Goal: Task Accomplishment & Management: Manage account settings

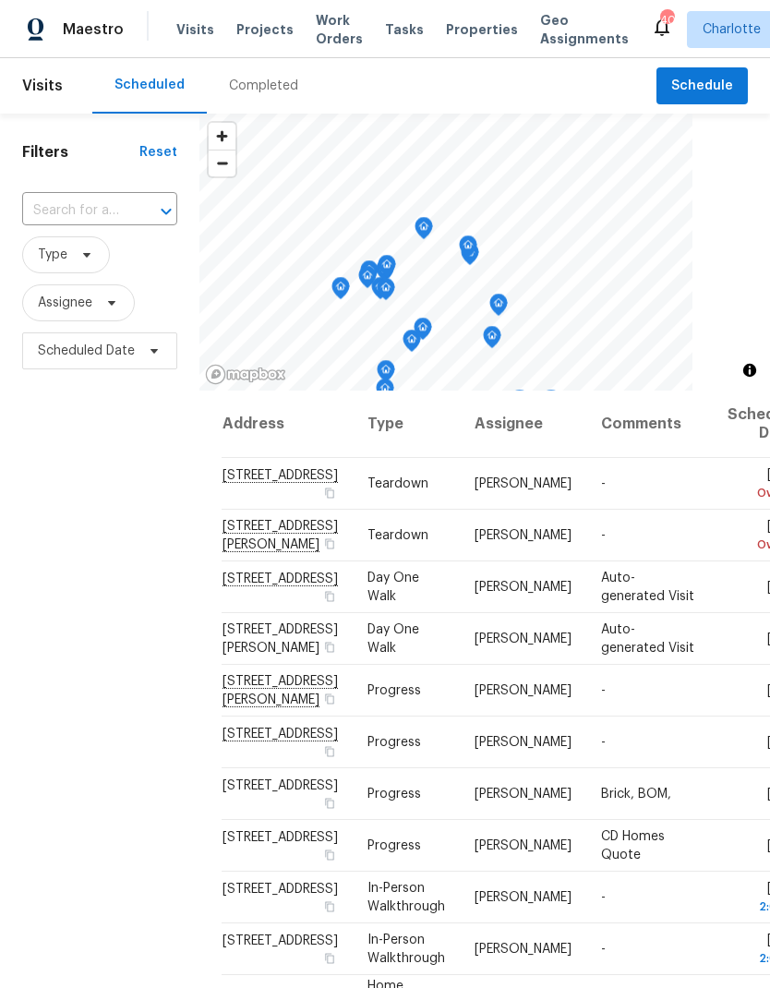
click at [325, 21] on span "Work Orders" at bounding box center [339, 29] width 47 height 37
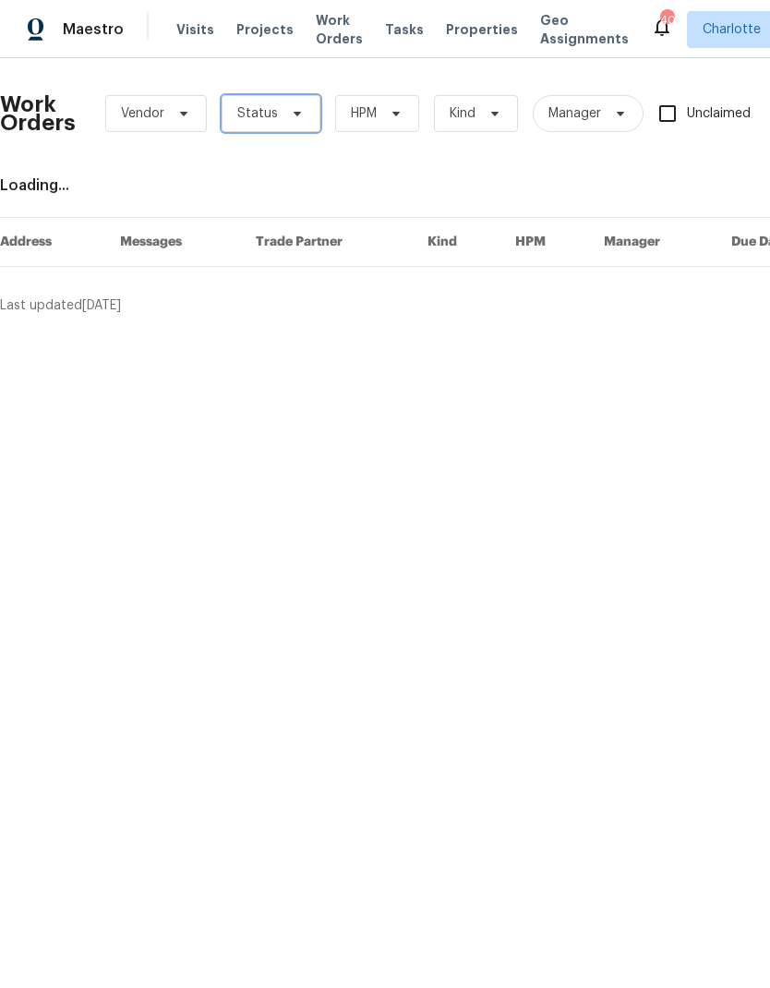
click at [295, 102] on span "Status" at bounding box center [271, 113] width 99 height 37
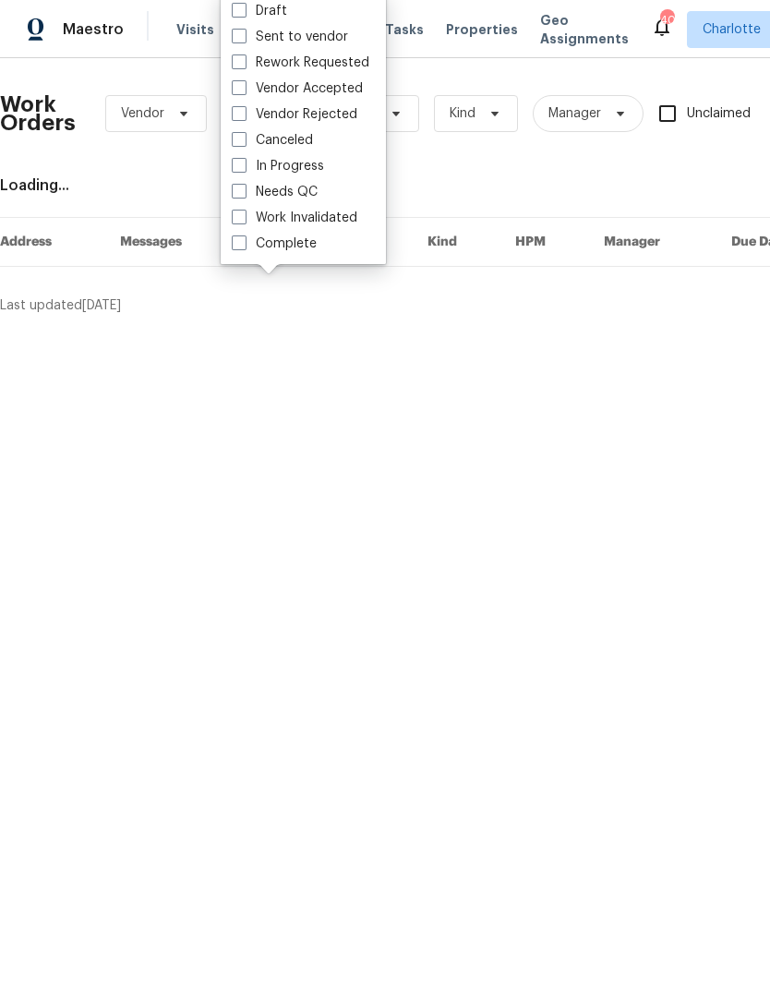
click at [311, 190] on label "Needs QC" at bounding box center [275, 192] width 86 height 18
click at [244, 190] on input "Needs QC" at bounding box center [238, 189] width 12 height 12
checkbox input "true"
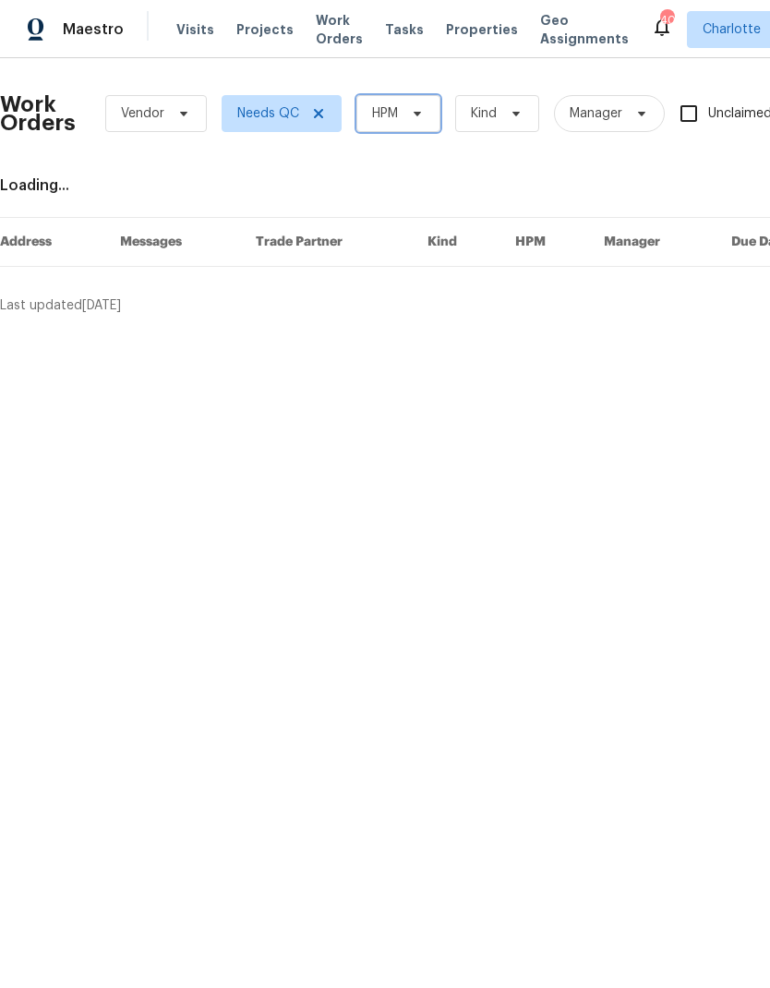
click at [409, 117] on span at bounding box center [415, 113] width 20 height 15
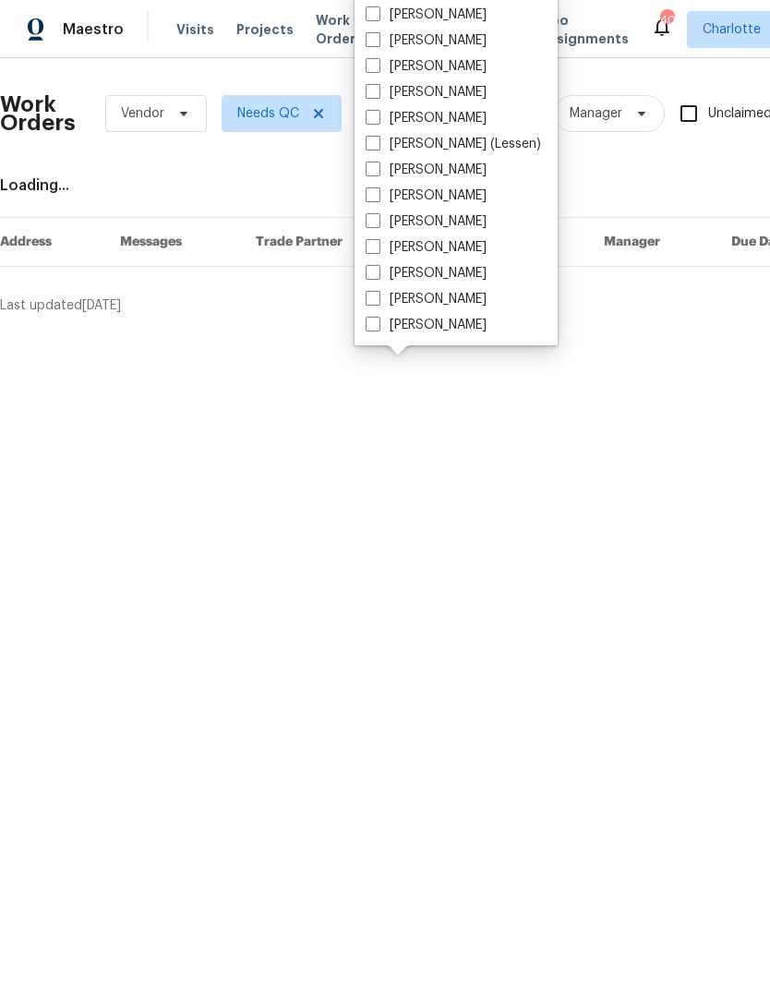
scroll to position [229, 0]
click at [446, 332] on label "[PERSON_NAME]" at bounding box center [426, 325] width 121 height 18
click at [378, 328] on input "[PERSON_NAME]" at bounding box center [372, 322] width 12 height 12
checkbox input "true"
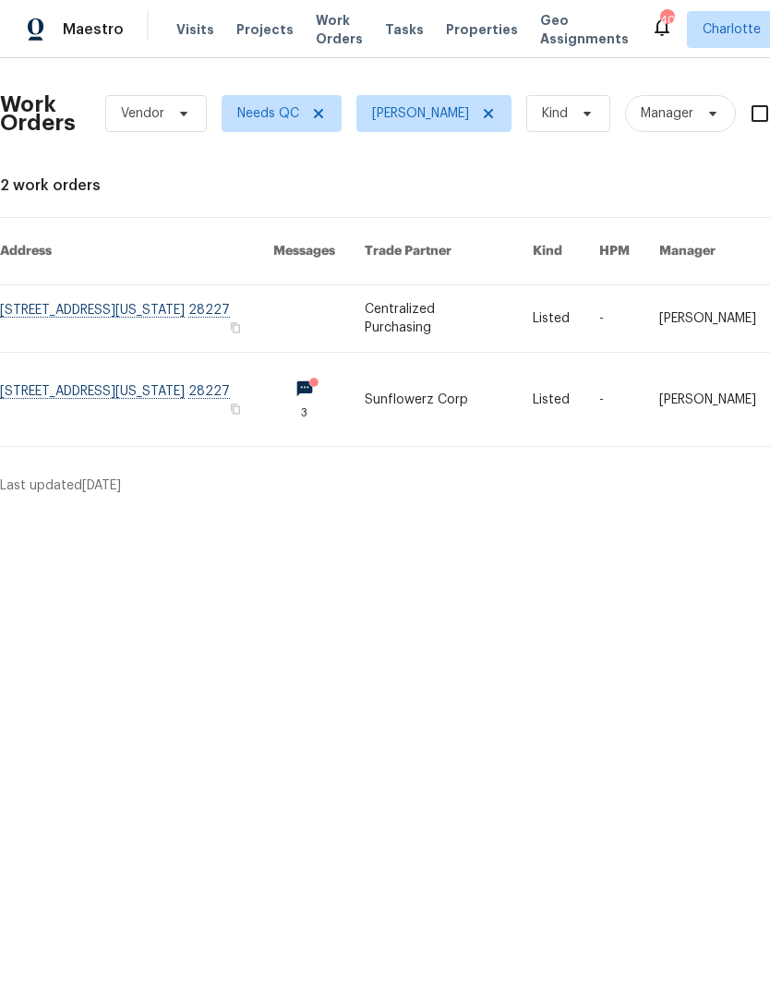
click at [102, 369] on link at bounding box center [136, 399] width 273 height 93
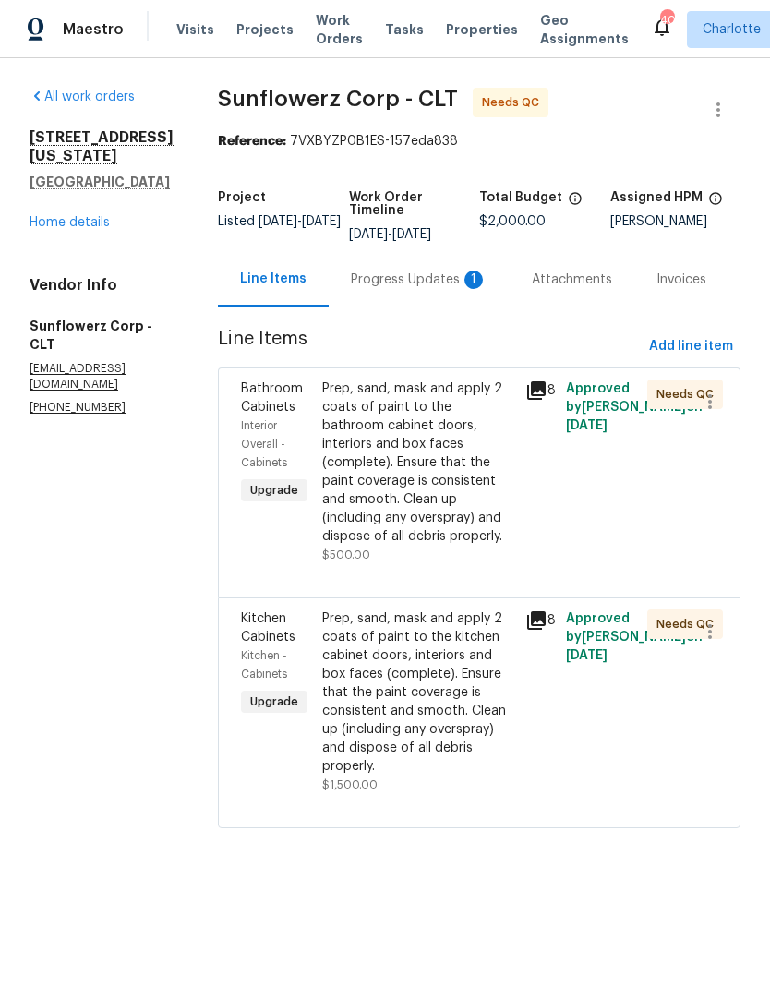
click at [466, 255] on div "Progress Updates 1" at bounding box center [419, 279] width 181 height 54
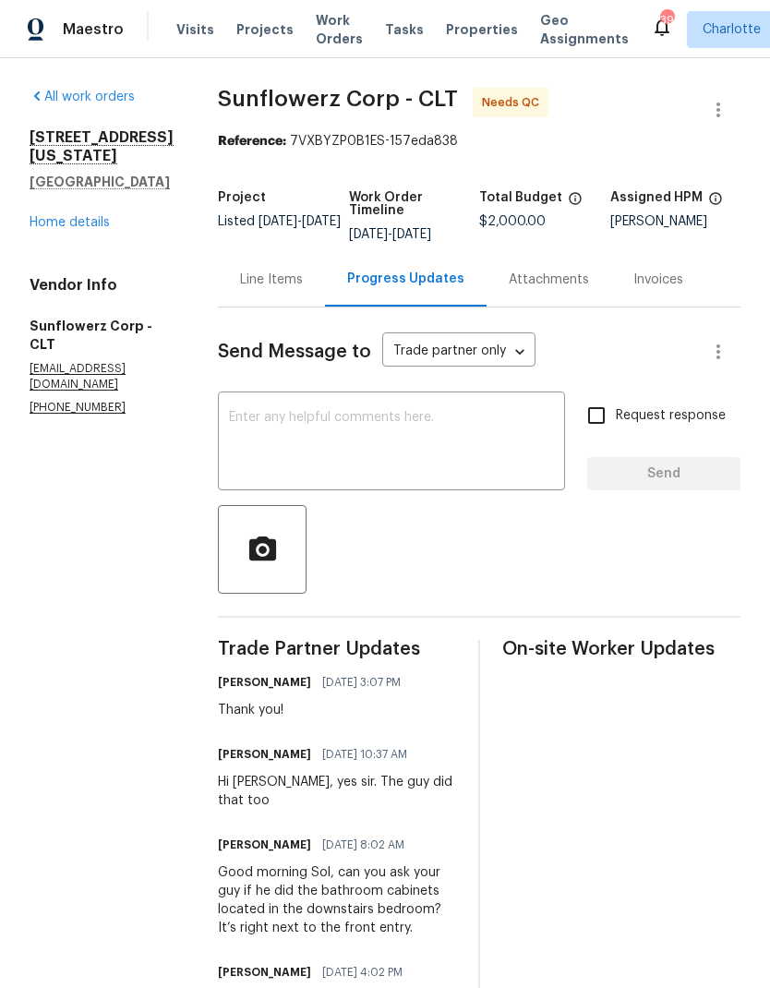
click at [450, 425] on textarea at bounding box center [391, 443] width 325 height 65
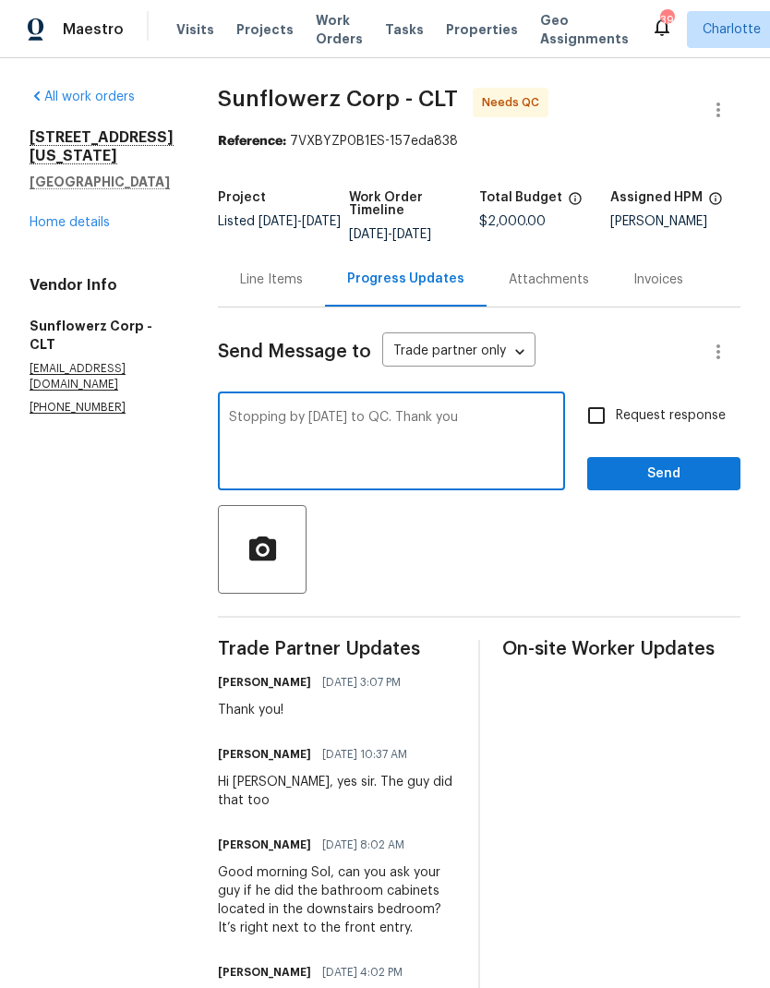
type textarea "Stopping by tomorrow to QC. Thank you"
click at [681, 487] on button "Send" at bounding box center [663, 474] width 153 height 34
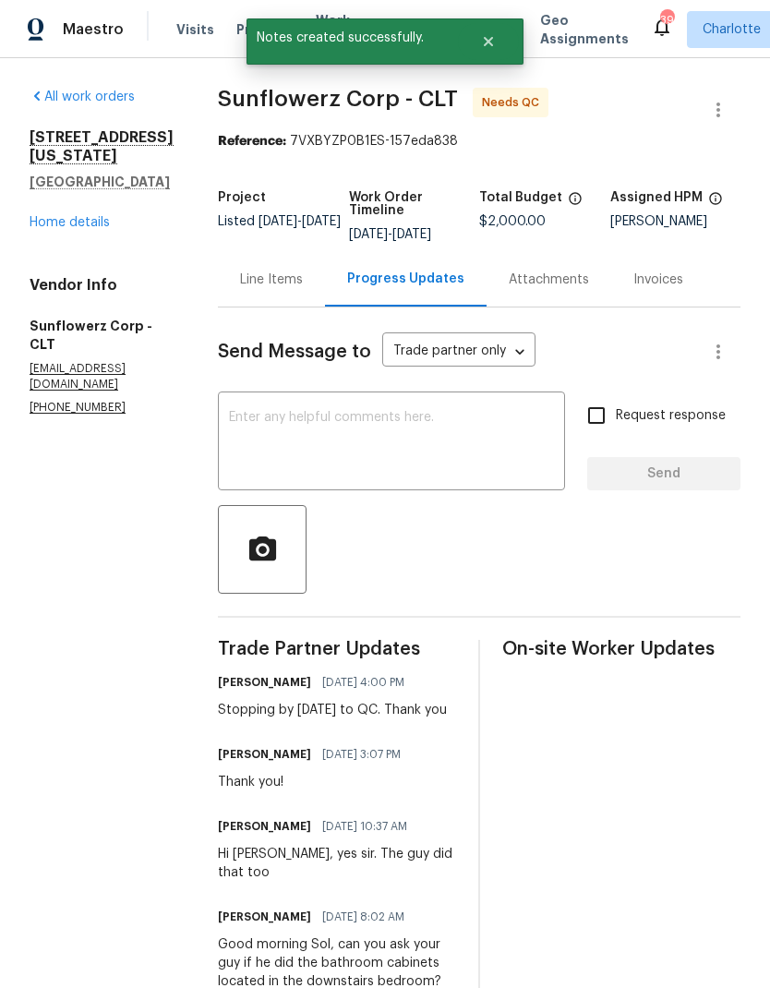
click at [297, 275] on div "Line Items" at bounding box center [271, 280] width 63 height 18
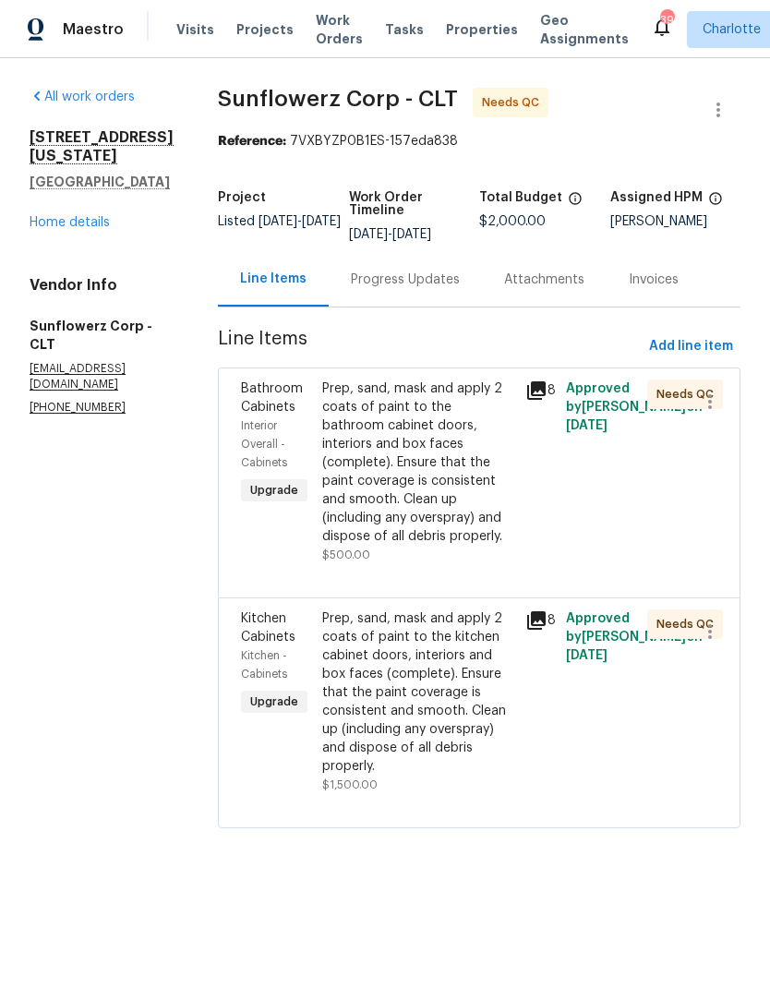
click at [372, 278] on div "Progress Updates" at bounding box center [405, 280] width 109 height 18
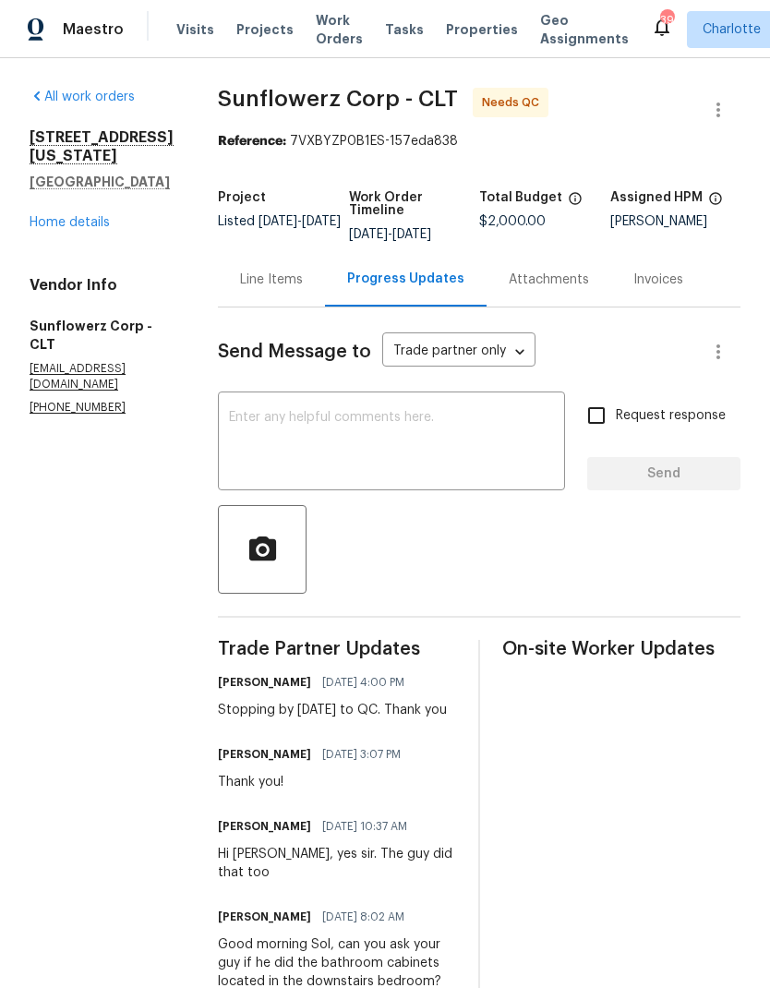
click at [246, 285] on div "Line Items" at bounding box center [271, 280] width 63 height 18
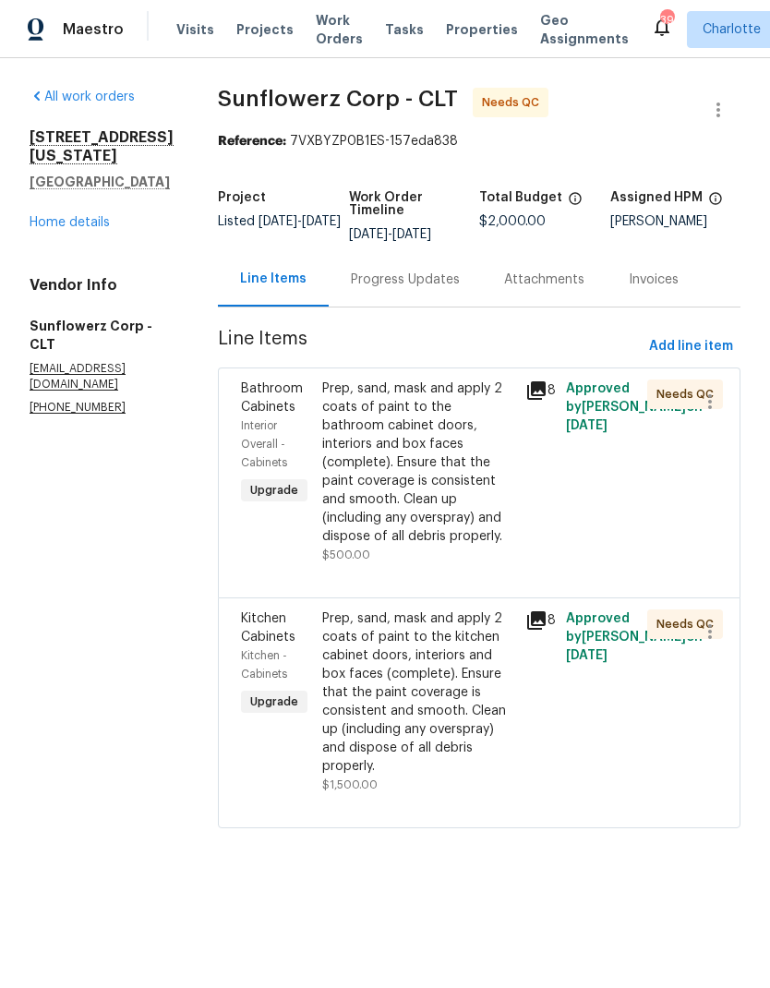
click at [309, 638] on div "Kitchen Cabinets" at bounding box center [276, 628] width 70 height 37
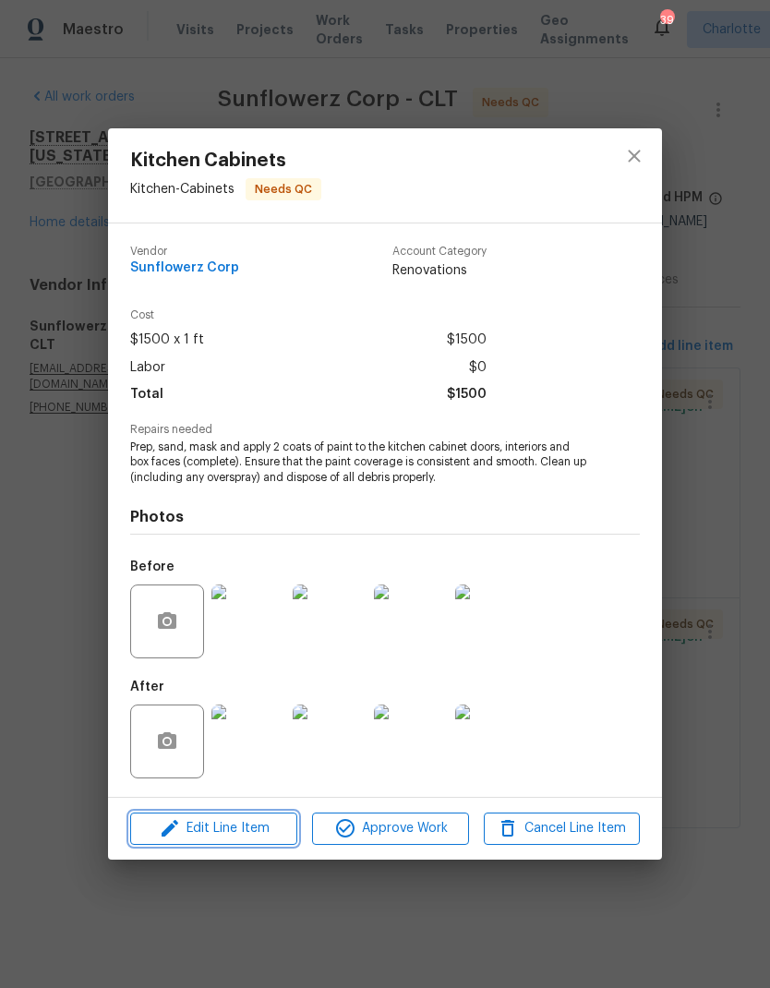
click at [235, 845] on button "Edit Line Item" at bounding box center [213, 829] width 167 height 32
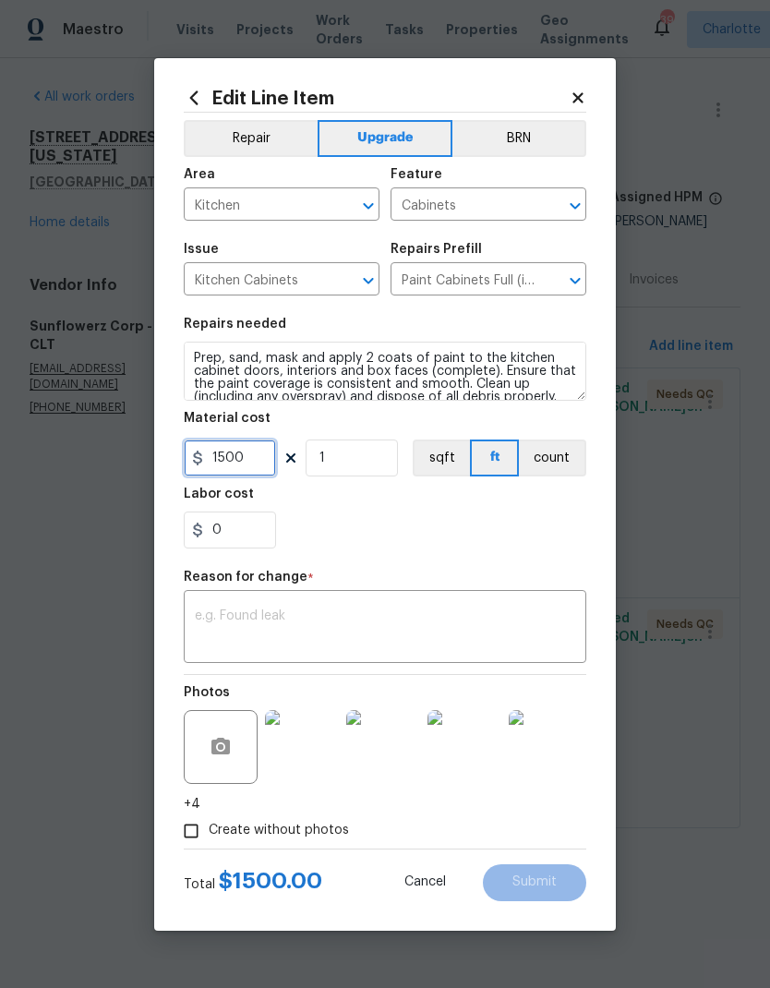
click at [267, 454] on input "1500" at bounding box center [230, 458] width 92 height 37
type input "1750"
click at [406, 635] on textarea at bounding box center [385, 629] width 381 height 39
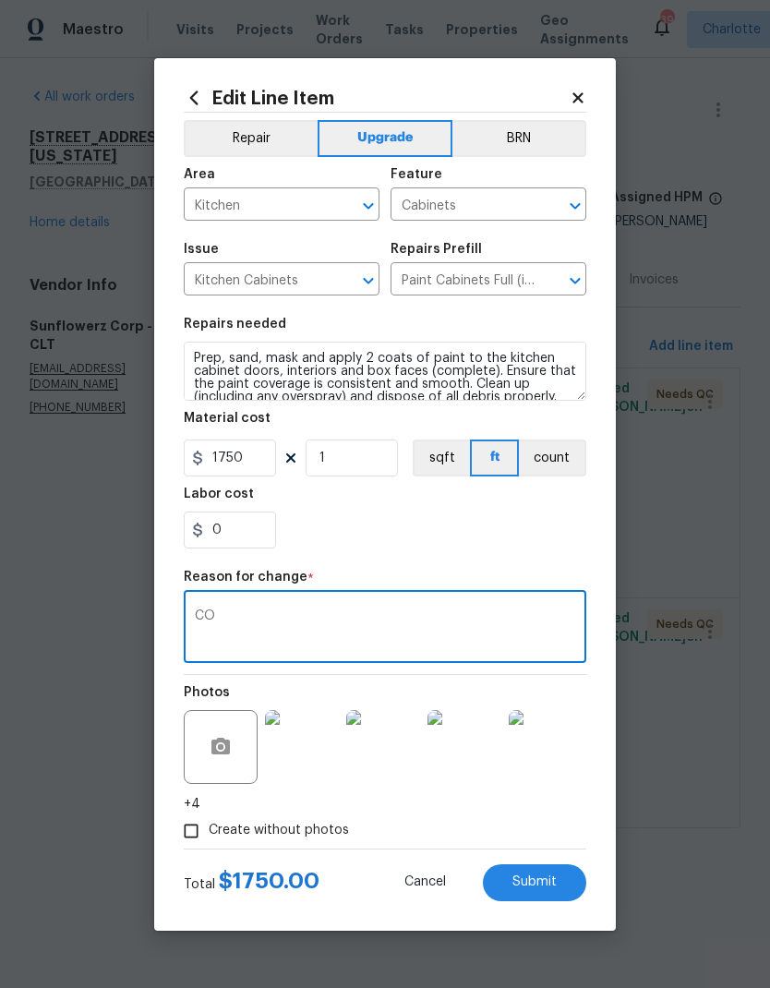
type textarea "CO"
click at [563, 887] on button "Submit" at bounding box center [534, 883] width 103 height 37
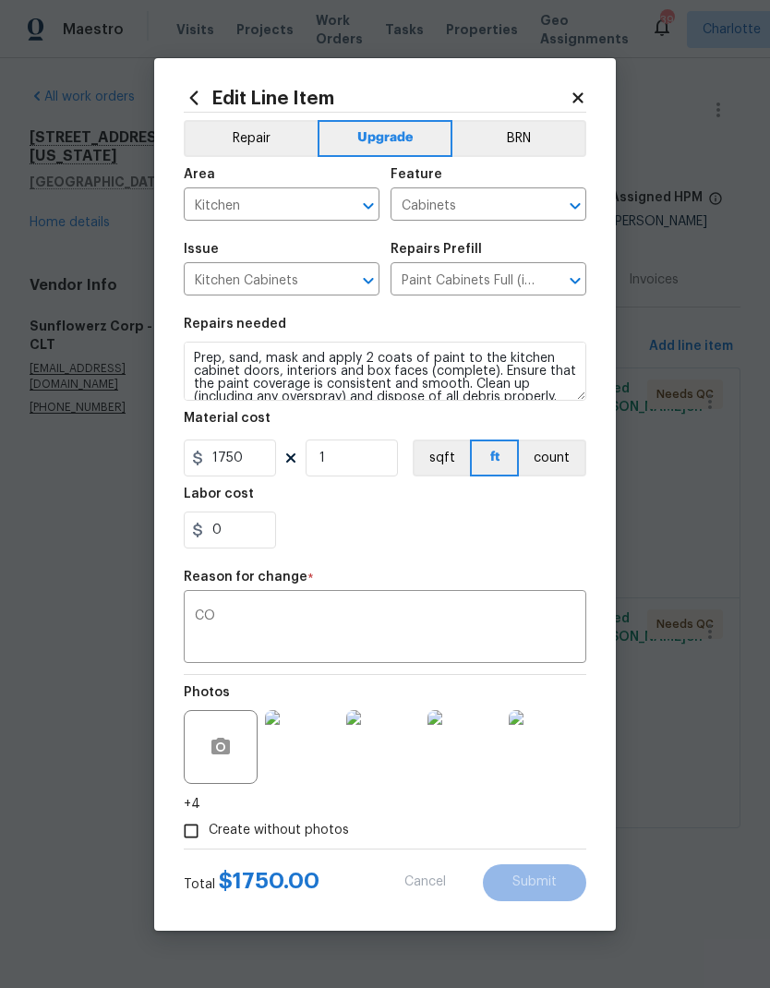
type input "1500"
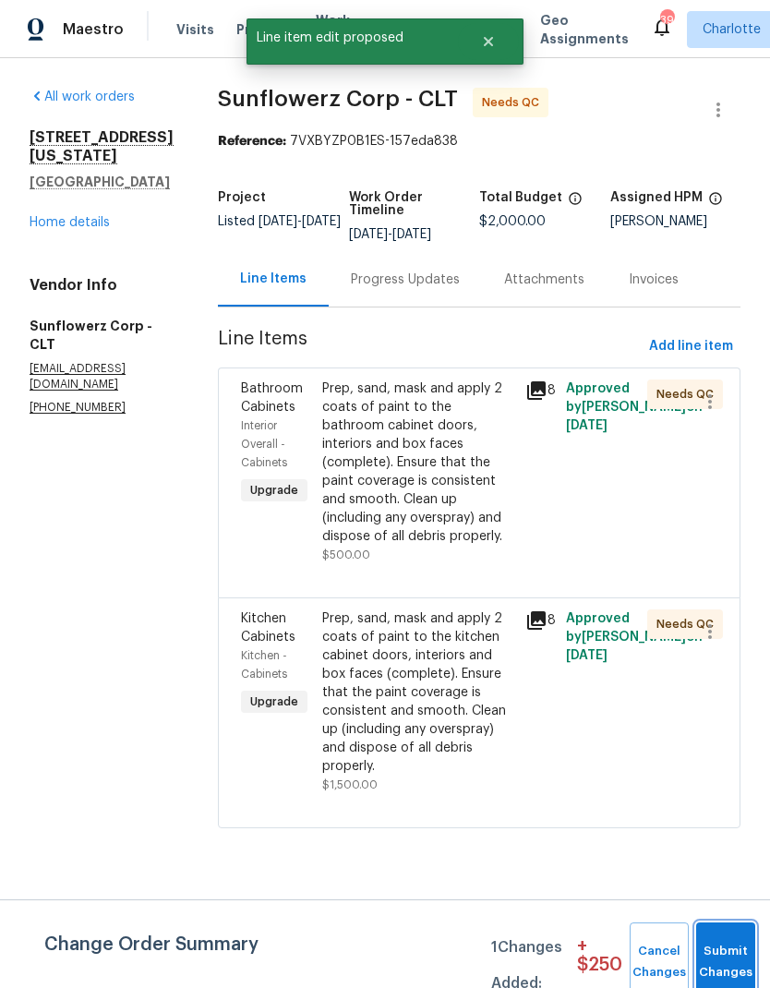
click at [730, 951] on button "Submit Changes" at bounding box center [725, 962] width 59 height 79
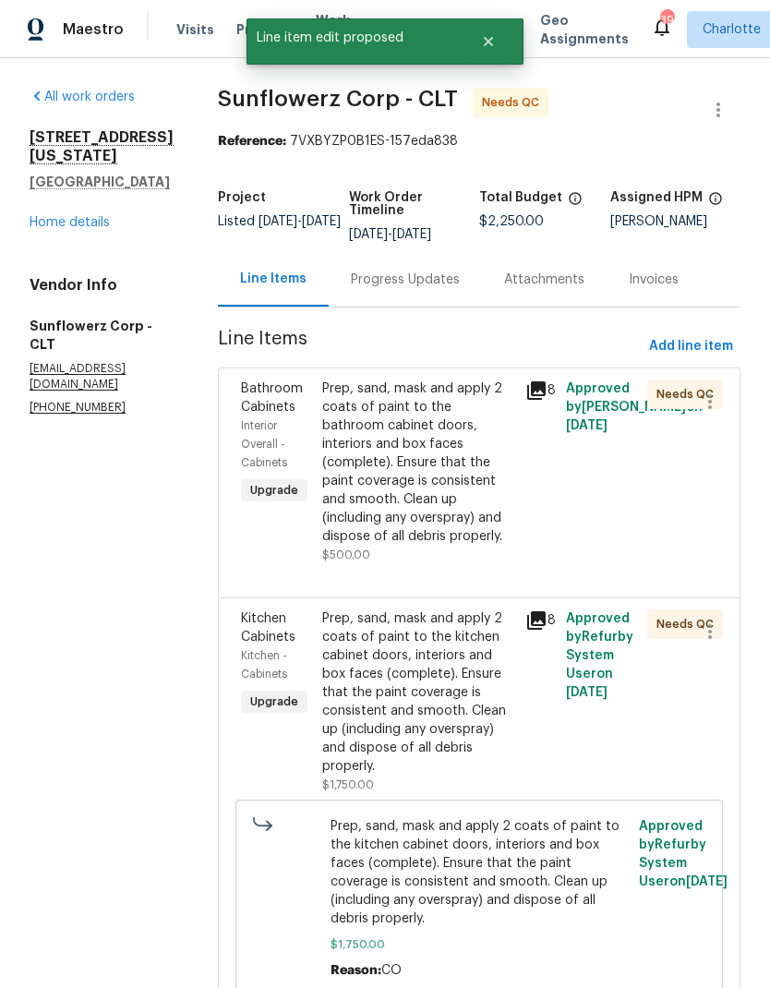
click at [79, 31] on span "Maestro" at bounding box center [93, 29] width 61 height 18
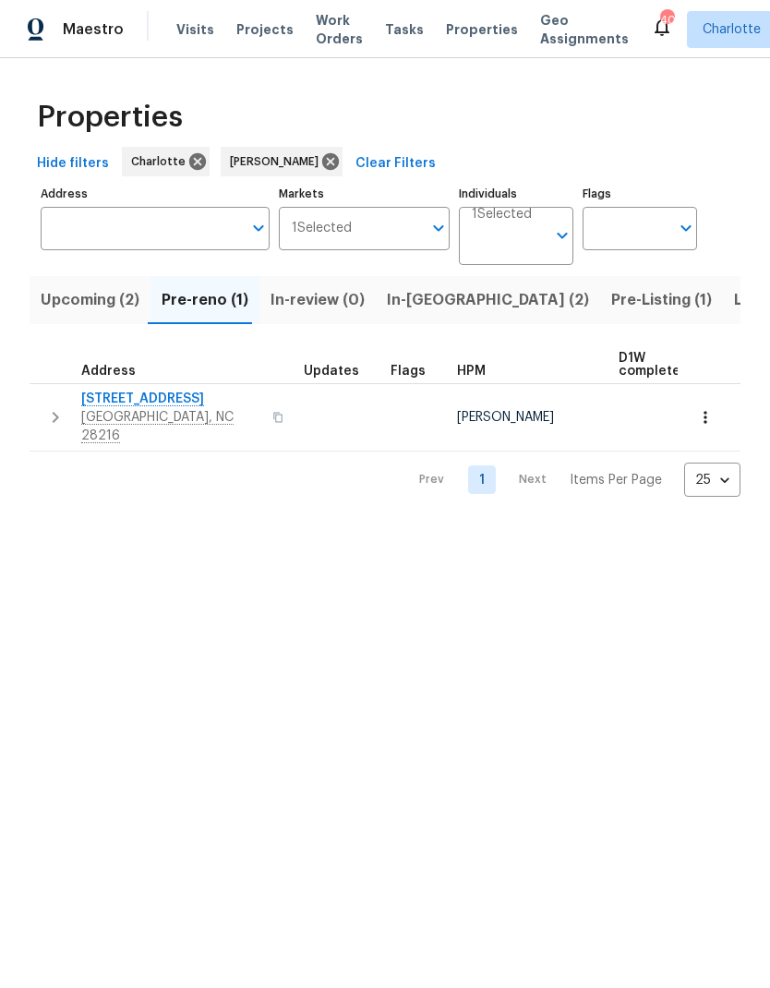
click at [611, 304] on span "Pre-Listing (1)" at bounding box center [661, 300] width 101 height 26
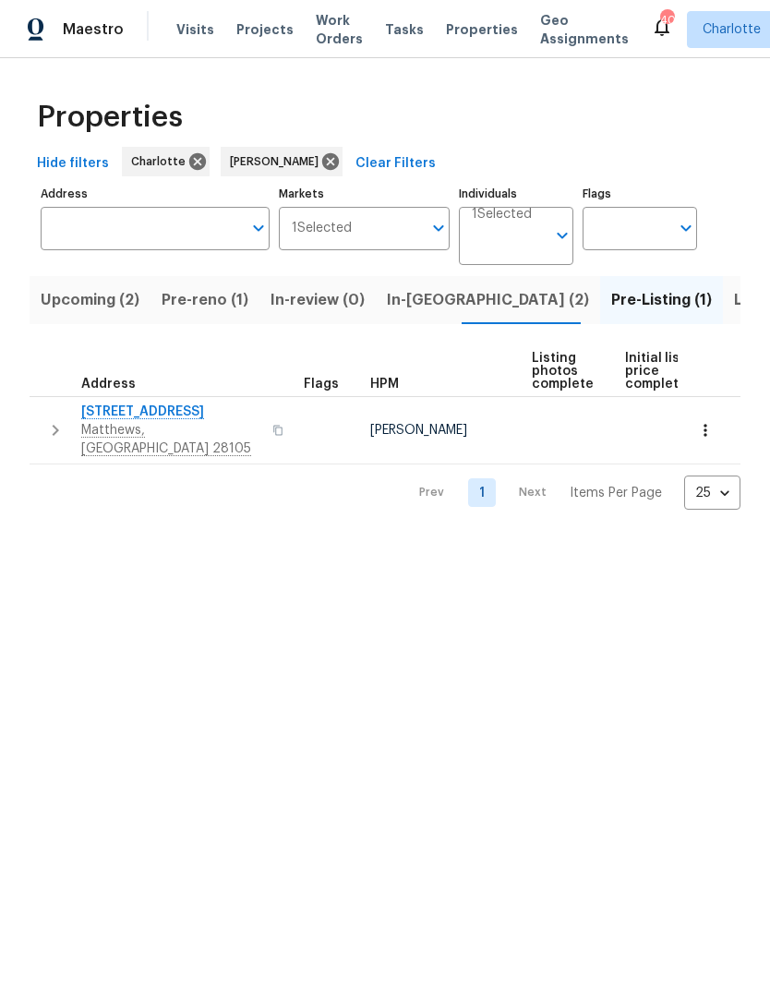
click at [122, 414] on span "3915 Cameron Run Ln" at bounding box center [171, 412] width 180 height 18
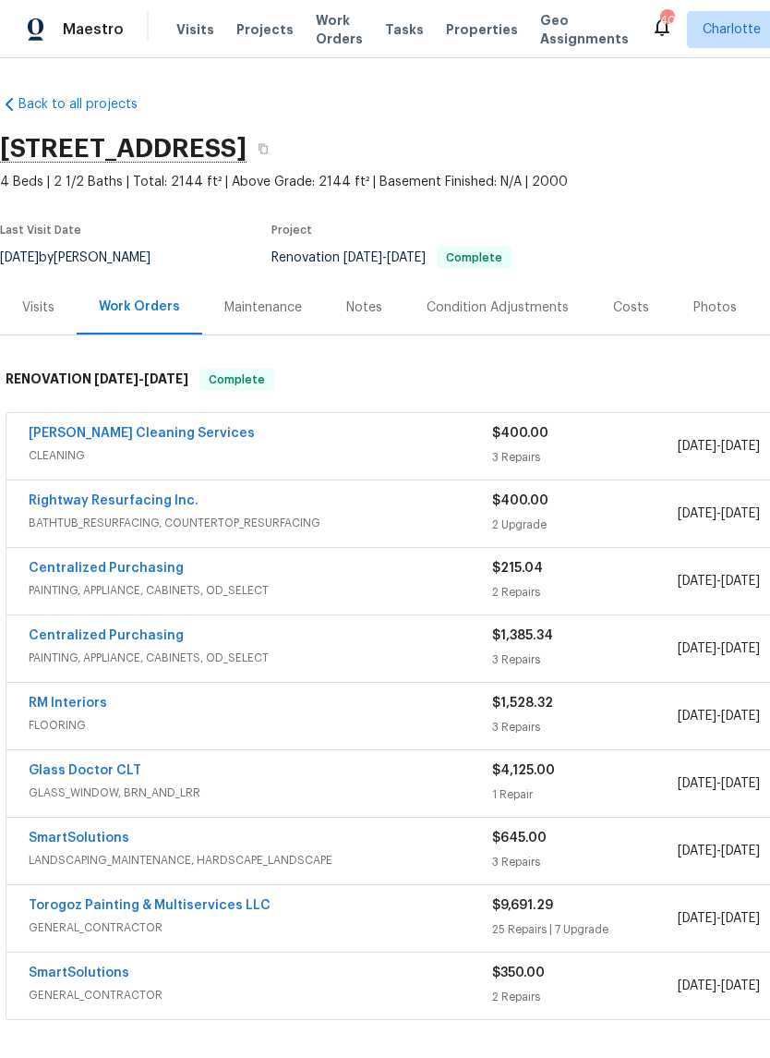
click at [708, 303] on div "Photos" at bounding box center [715, 307] width 43 height 18
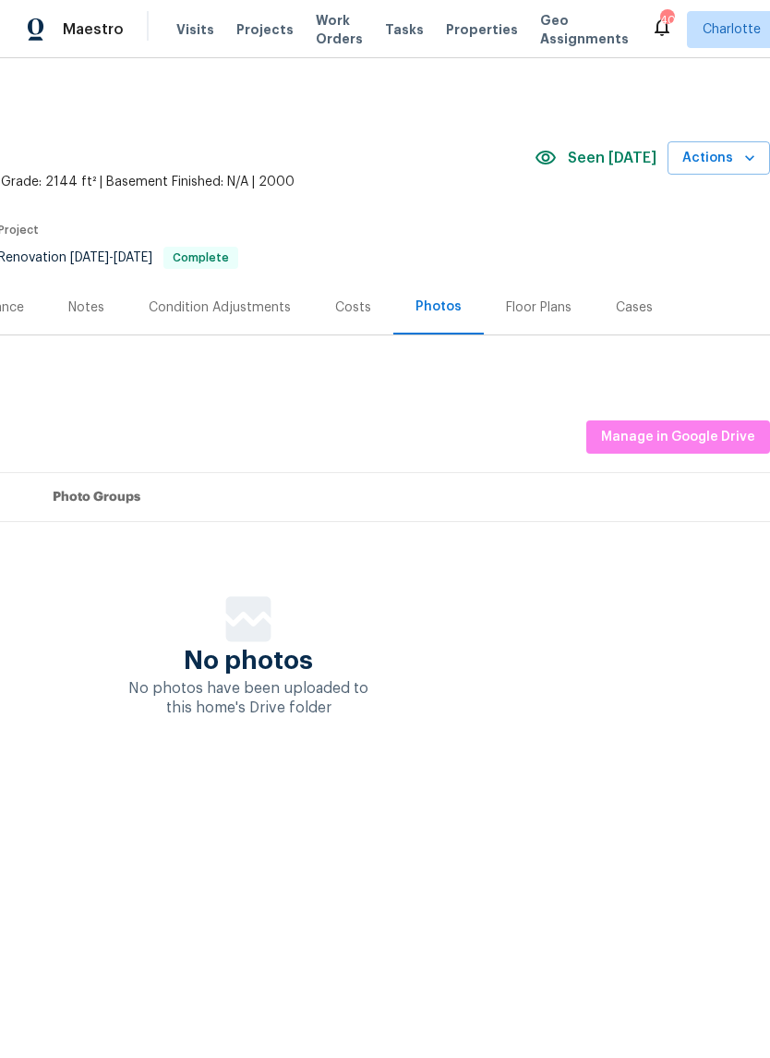
scroll to position [0, 273]
click at [693, 431] on span "Manage in Google Drive" at bounding box center [678, 437] width 154 height 23
